Goal: Find specific page/section: Locate a particular part of the current website

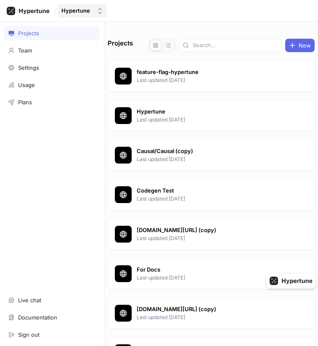
click at [90, 12] on div "Hypertune" at bounding box center [77, 10] width 32 height 7
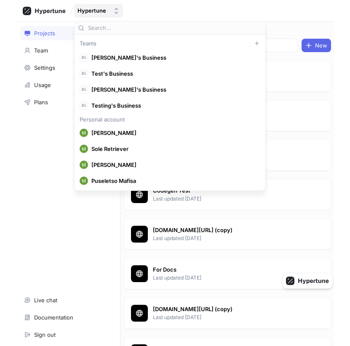
scroll to position [5983, 0]
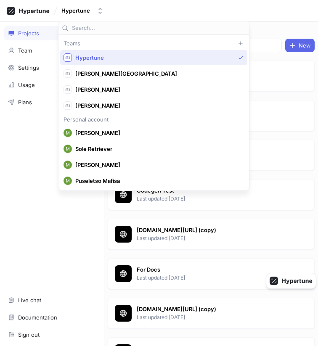
click at [111, 29] on input "text" at bounding box center [159, 28] width 174 height 8
click at [275, 56] on div "Projects New feature-flag-hypertune Last updated [DATE] Hypertune Last updated …" at bounding box center [211, 193] width 214 height 308
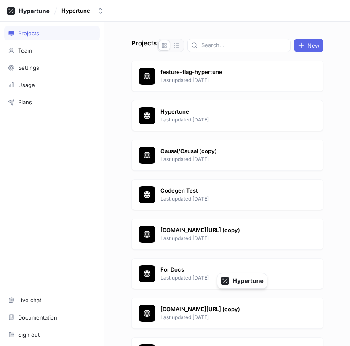
click at [103, 19] on div "Hypertune" at bounding box center [175, 11] width 350 height 22
click at [102, 15] on button "Hypertune" at bounding box center [82, 11] width 49 height 14
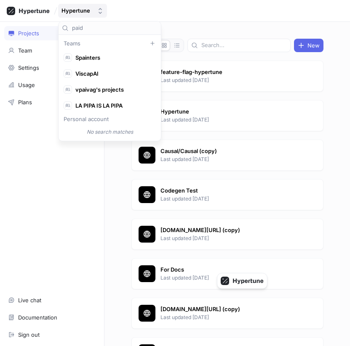
scroll to position [0, 0]
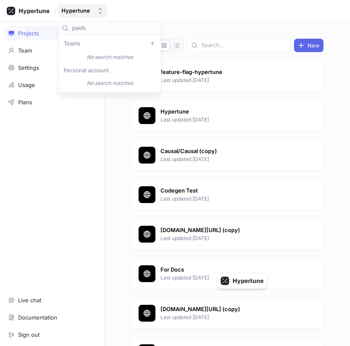
type input "paidsk"
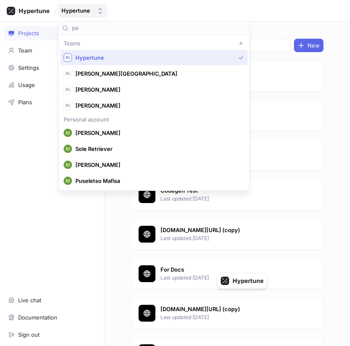
scroll to position [752, 0]
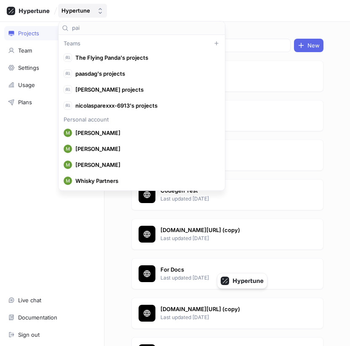
type input "paid"
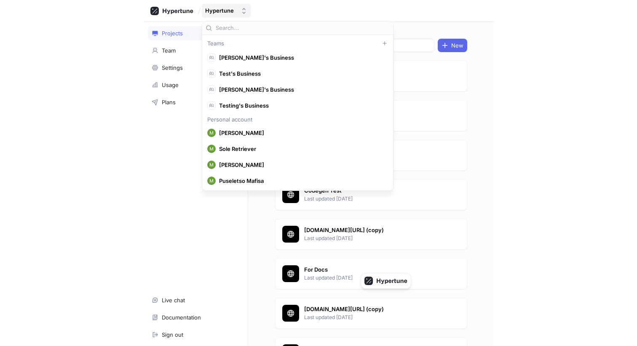
scroll to position [5983, 0]
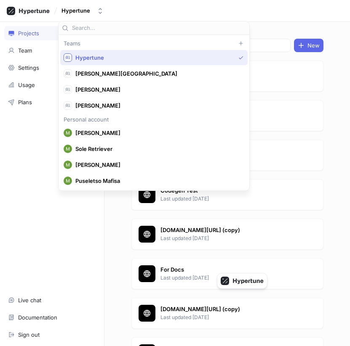
click at [267, 36] on div "Projects New feature-flag-hypertune Last updated [DATE] Hypertune Last updated …" at bounding box center [226, 184] width 245 height 325
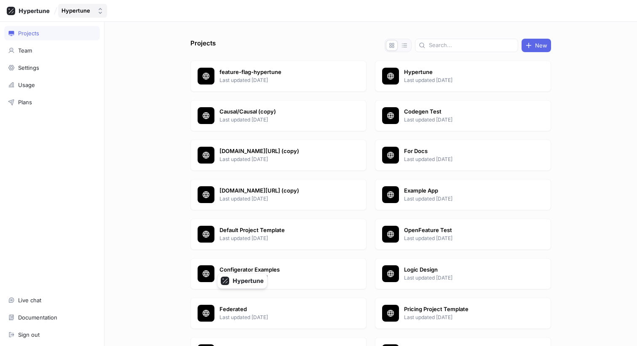
click at [87, 12] on div "Hypertune" at bounding box center [75, 10] width 29 height 7
type input "anom"
click at [99, 54] on span "Anomali Labs OÜ" at bounding box center [113, 57] width 76 height 7
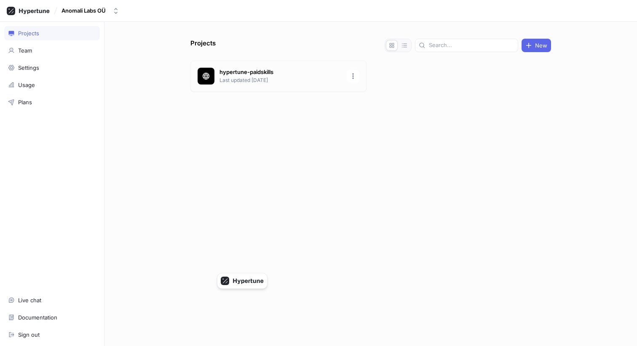
click at [267, 81] on p "Last updated 2 days ago" at bounding box center [280, 81] width 122 height 8
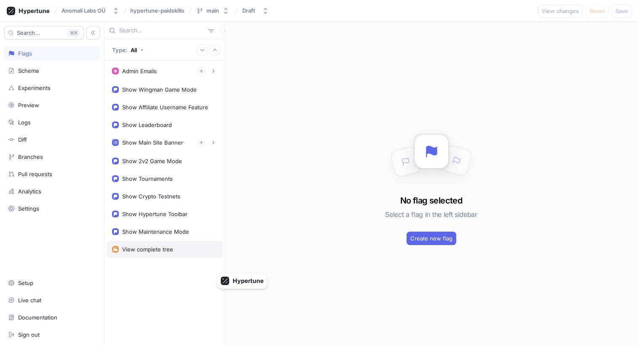
click at [167, 246] on div "View complete tree" at bounding box center [147, 249] width 51 height 7
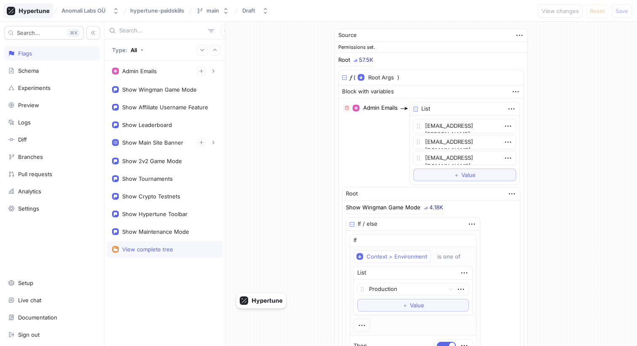
click at [32, 10] on icon at bounding box center [34, 10] width 30 height 5
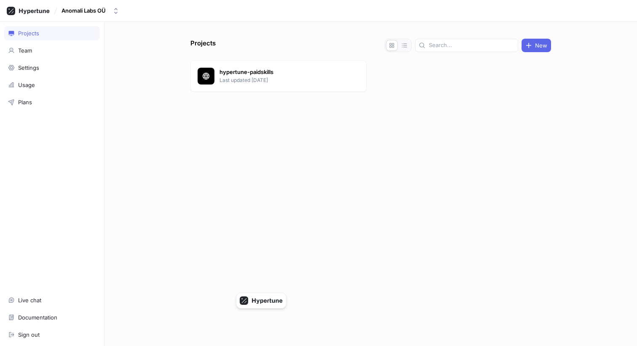
click at [168, 101] on div "Projects New hypertune-paidskills Last updated 2 days ago" at bounding box center [370, 184] width 532 height 325
